Goal: Task Accomplishment & Management: Use online tool/utility

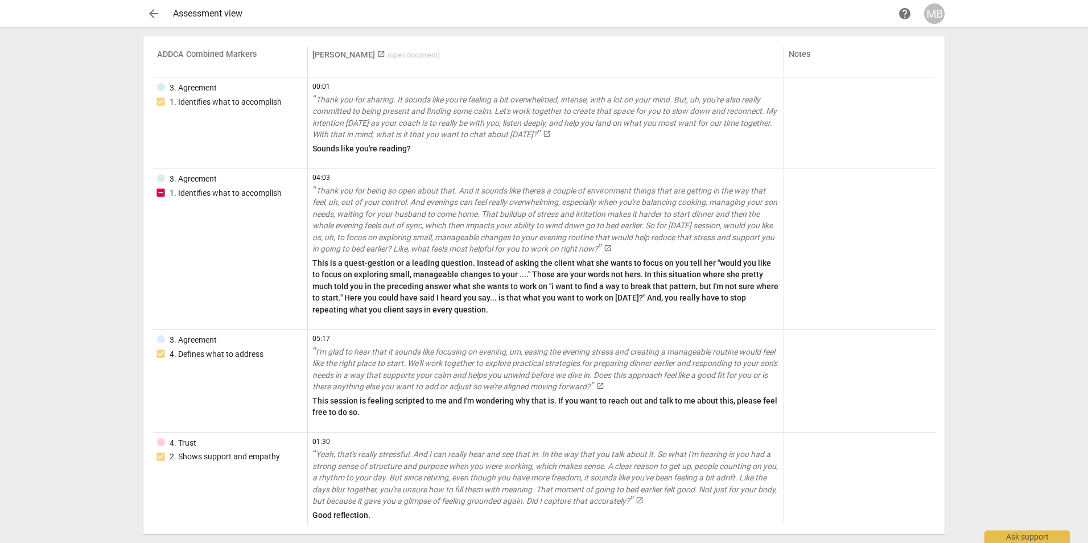
click at [366, 57] on link "Rosemary Hollinger launch ( open document )" at bounding box center [375, 55] width 127 height 10
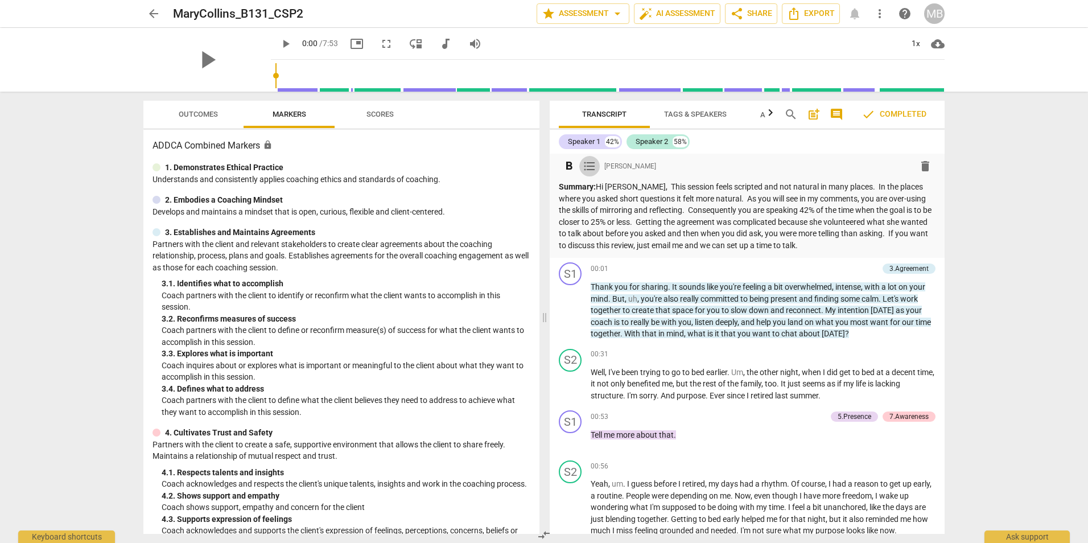
click at [588, 169] on span "format_list_bulleted" at bounding box center [590, 166] width 14 height 14
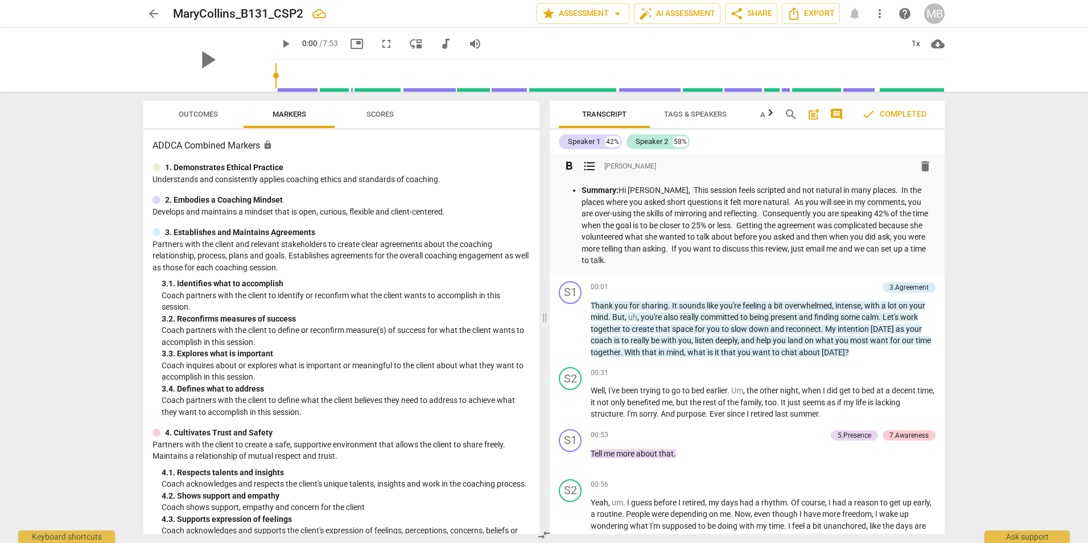
click at [593, 165] on span "format_list_bulleted" at bounding box center [590, 166] width 14 height 14
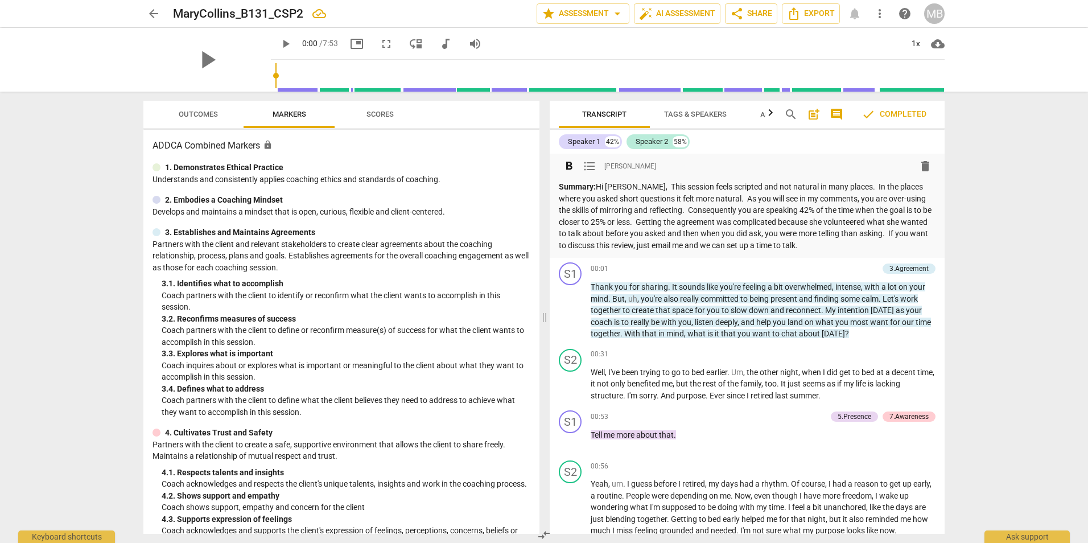
click at [622, 164] on span "[PERSON_NAME]" at bounding box center [630, 167] width 52 height 10
copy div "[PERSON_NAME] delete"
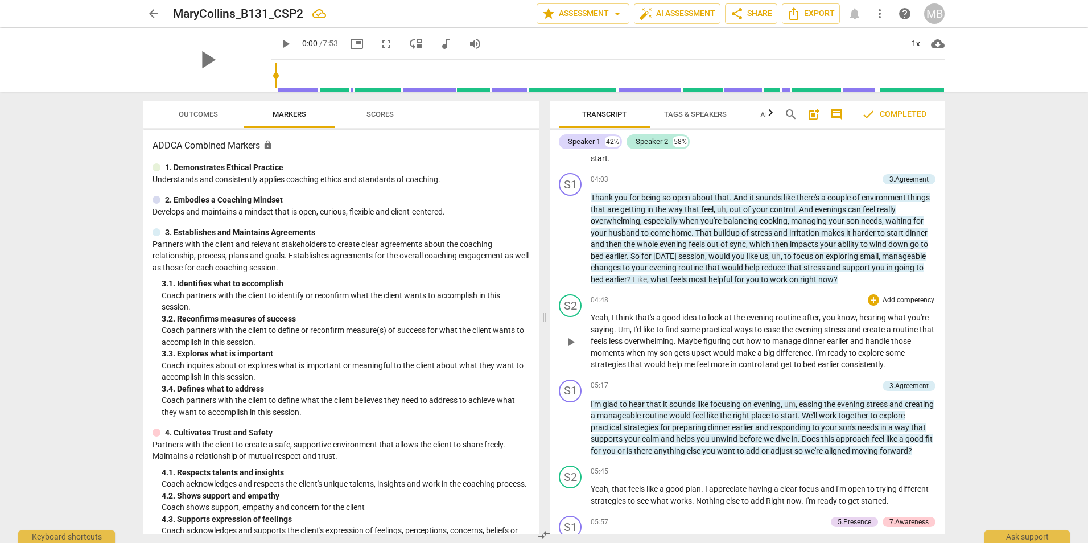
scroll to position [1133, 0]
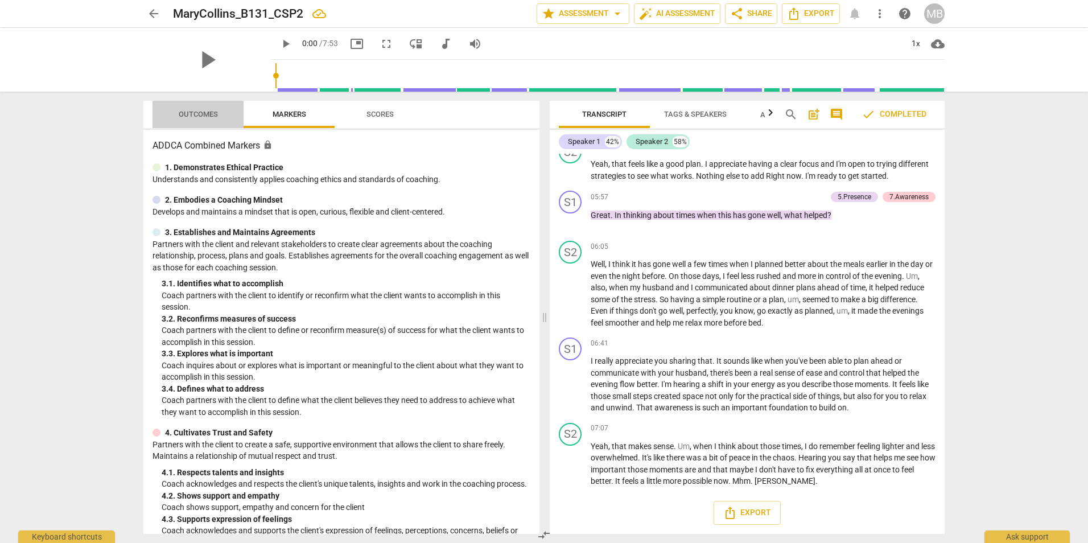
click at [209, 115] on span "Outcomes" at bounding box center [198, 114] width 39 height 9
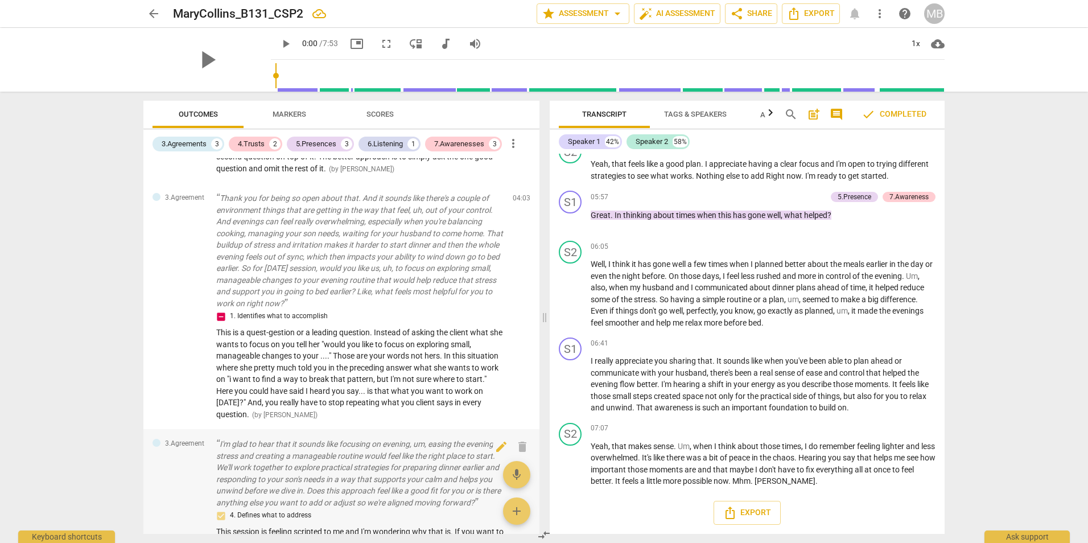
scroll to position [1252, 0]
